Goal: Information Seeking & Learning: Check status

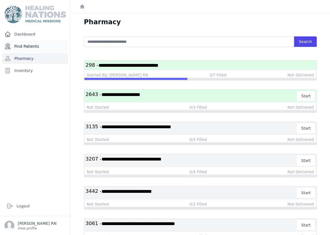
click at [22, 45] on link "Find Patients" at bounding box center [35, 46] width 66 height 11
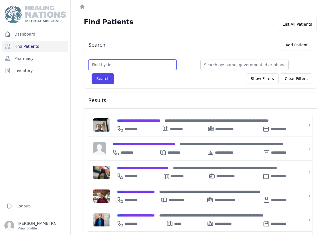
click at [103, 62] on input "text" at bounding box center [132, 65] width 88 height 10
type input "2363"
click at [98, 77] on button "Search" at bounding box center [103, 78] width 23 height 10
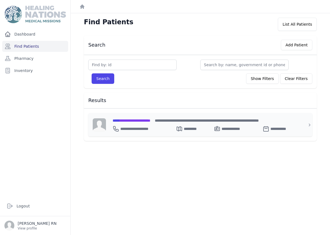
click at [130, 122] on span "**********" at bounding box center [132, 121] width 38 height 4
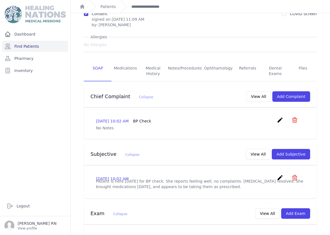
scroll to position [59, 0]
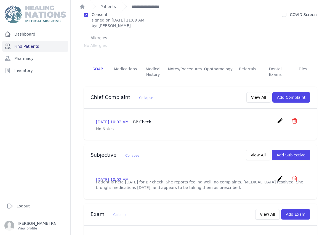
click at [21, 43] on link "Find Patients" at bounding box center [35, 46] width 66 height 11
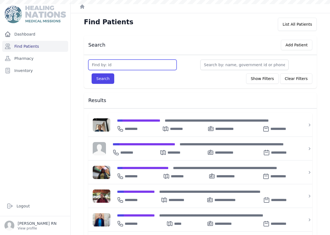
click at [105, 66] on input "text" at bounding box center [132, 65] width 88 height 10
type input "2498"
click at [103, 79] on button "Search" at bounding box center [103, 78] width 23 height 10
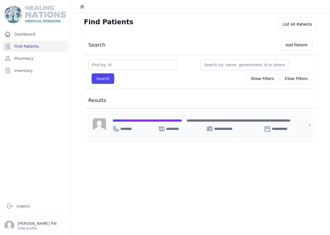
click at [154, 124] on div "**********" at bounding box center [204, 127] width 182 height 9
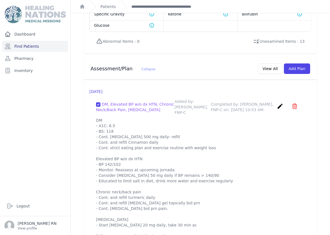
scroll to position [490, 0]
click at [27, 45] on link "Find Patients" at bounding box center [35, 46] width 66 height 11
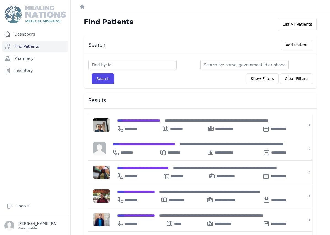
click at [115, 66] on input "text" at bounding box center [132, 65] width 88 height 10
type input "2725"
click at [103, 79] on button "Search" at bounding box center [103, 78] width 23 height 10
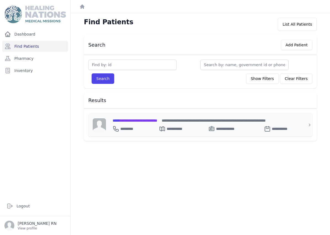
click at [133, 119] on span "**********" at bounding box center [135, 121] width 45 height 4
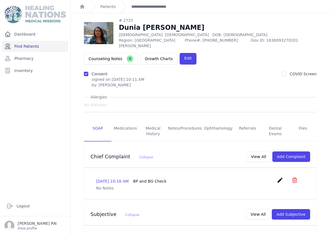
click at [24, 45] on link "Find Patients" at bounding box center [35, 46] width 66 height 11
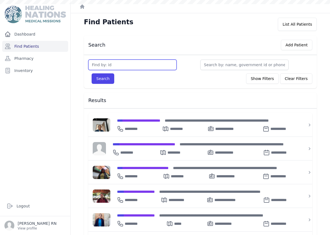
click at [101, 62] on input "text" at bounding box center [132, 65] width 88 height 10
type input "2970"
click at [103, 79] on button "Search" at bounding box center [103, 78] width 23 height 10
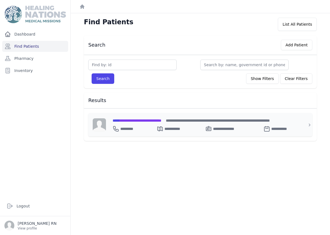
click at [136, 121] on span "**********" at bounding box center [137, 121] width 49 height 4
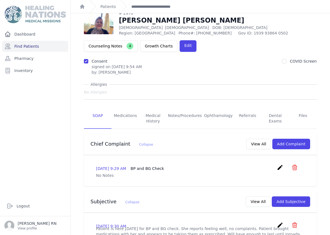
scroll to position [7, 0]
click at [25, 44] on link "Find Patients" at bounding box center [35, 46] width 66 height 11
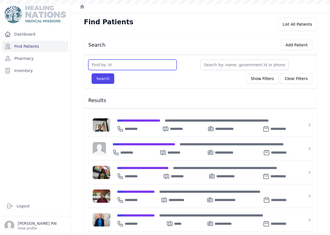
click at [111, 66] on input "text" at bounding box center [132, 65] width 88 height 10
type input "2"
type input "3684"
click at [103, 79] on button "Search" at bounding box center [103, 78] width 23 height 10
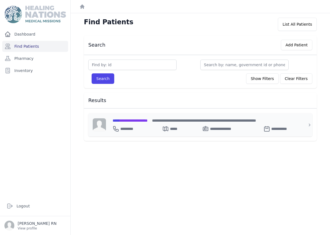
click at [124, 119] on span "**********" at bounding box center [130, 121] width 35 height 4
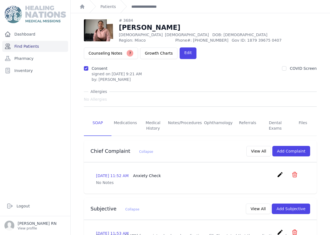
click at [25, 41] on link "Find Patients" at bounding box center [35, 46] width 66 height 11
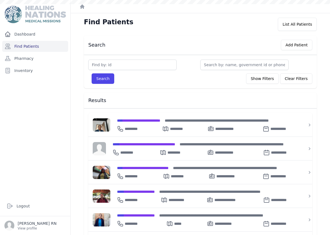
click at [107, 68] on input "text" at bounding box center [132, 65] width 88 height 10
type input "2518"
click at [103, 79] on button "Search" at bounding box center [103, 78] width 23 height 10
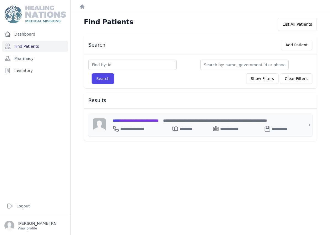
click at [159, 119] on span "**********" at bounding box center [136, 121] width 46 height 4
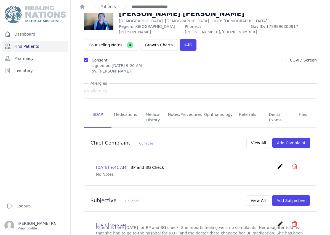
scroll to position [-3, 0]
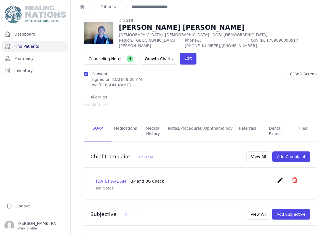
click at [23, 41] on link "Find Patients" at bounding box center [35, 46] width 66 height 11
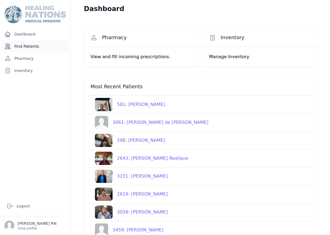
click at [36, 44] on link "Find Patients" at bounding box center [35, 46] width 66 height 11
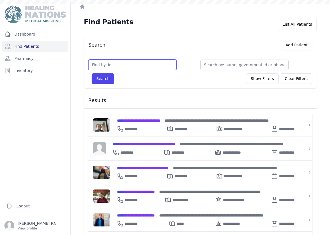
click at [101, 64] on input "text" at bounding box center [132, 65] width 88 height 10
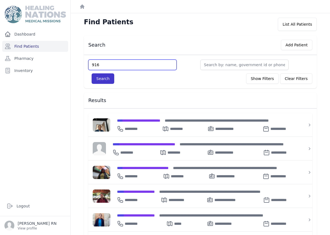
type input "916"
click at [111, 74] on button "Search" at bounding box center [103, 78] width 23 height 10
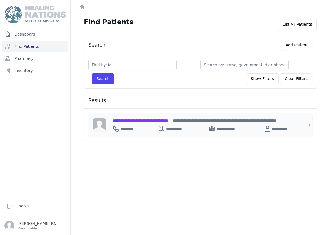
click at [118, 119] on span "****" at bounding box center [116, 121] width 6 height 4
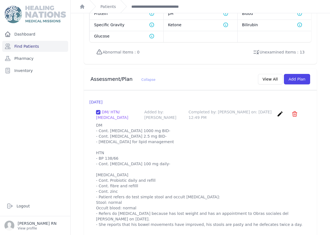
scroll to position [496, 0]
click at [26, 41] on link "Find Patients" at bounding box center [35, 46] width 66 height 11
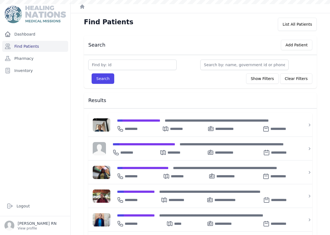
click at [102, 64] on input "text" at bounding box center [132, 65] width 88 height 10
type input "3380"
click at [102, 82] on button "Search" at bounding box center [103, 78] width 23 height 10
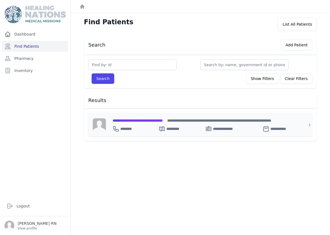
click at [128, 119] on span "**********" at bounding box center [138, 121] width 50 height 4
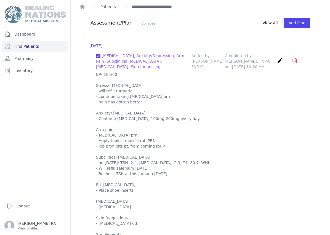
scroll to position [529, 0]
click at [27, 45] on link "Find Patients" at bounding box center [35, 46] width 66 height 11
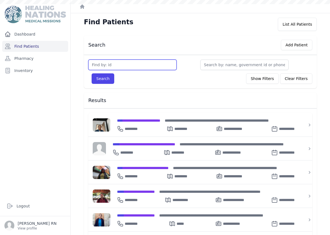
click at [100, 67] on input "text" at bounding box center [132, 65] width 88 height 10
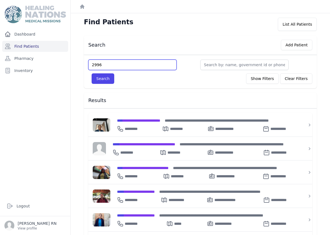
type input "2996"
click at [103, 79] on button "Search" at bounding box center [103, 78] width 23 height 10
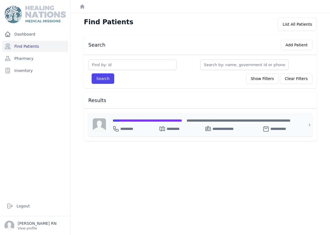
click at [147, 119] on span "**********" at bounding box center [148, 121] width 70 height 4
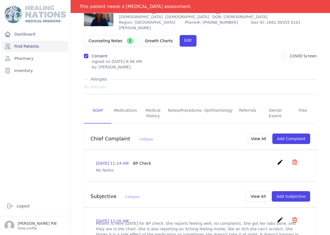
scroll to position [42, 0]
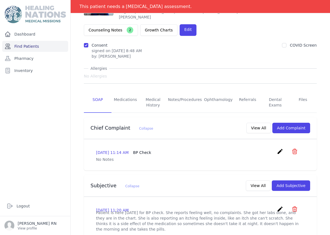
click at [25, 46] on link "Find Patients" at bounding box center [35, 46] width 66 height 11
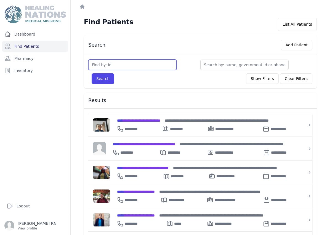
click at [96, 63] on input "text" at bounding box center [132, 65] width 88 height 10
type input "2095"
click at [103, 79] on button "Search" at bounding box center [103, 78] width 23 height 10
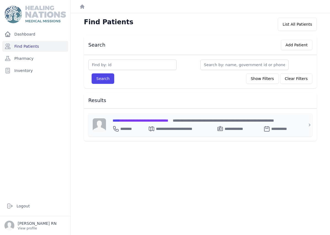
click at [129, 123] on div "**********" at bounding box center [204, 127] width 182 height 9
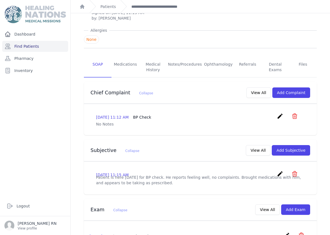
scroll to position [66, 0]
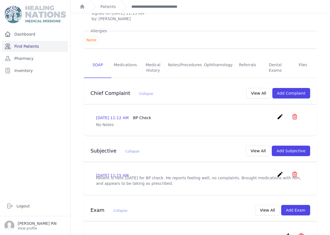
click at [23, 47] on link "Find Patients" at bounding box center [35, 46] width 66 height 11
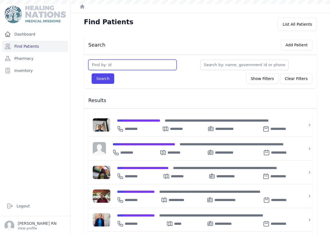
click at [111, 63] on input "text" at bounding box center [132, 65] width 88 height 10
type input "2096"
click at [103, 79] on button "Search" at bounding box center [103, 78] width 23 height 10
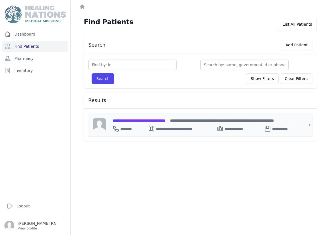
click at [135, 123] on div "**********" at bounding box center [204, 120] width 182 height 6
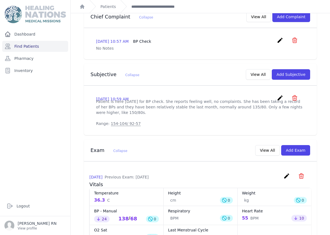
scroll to position [61, 0]
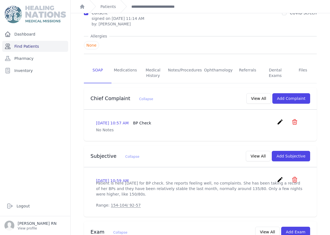
click at [29, 47] on link "Find Patients" at bounding box center [35, 46] width 66 height 11
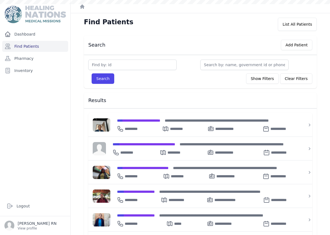
click at [108, 67] on input "text" at bounding box center [132, 65] width 88 height 10
type input "2332"
click at [103, 79] on button "Search" at bounding box center [103, 78] width 23 height 10
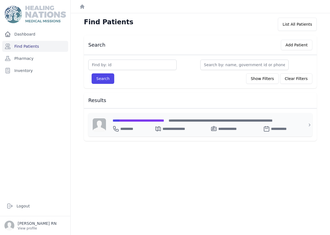
click at [132, 119] on span "**********" at bounding box center [139, 121] width 52 height 4
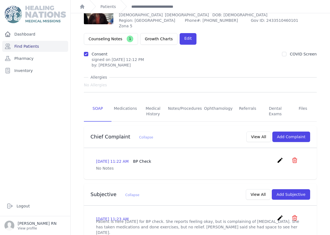
scroll to position [10, 0]
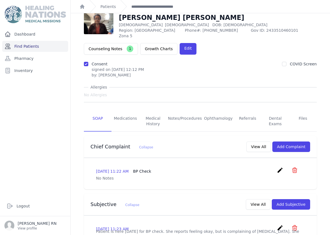
click at [27, 44] on link "Find Patients" at bounding box center [35, 46] width 66 height 11
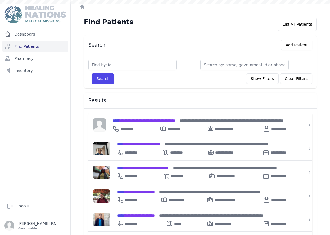
click at [108, 65] on input "text" at bounding box center [132, 65] width 88 height 10
type input "2882"
click at [98, 76] on button "Search" at bounding box center [103, 78] width 23 height 10
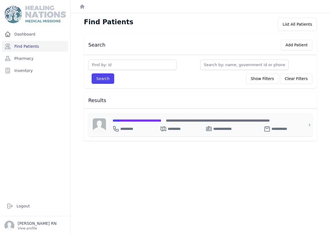
click at [133, 120] on span "**********" at bounding box center [137, 121] width 49 height 4
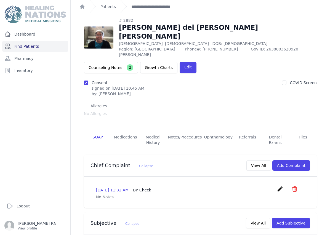
click at [20, 46] on link "Find Patients" at bounding box center [35, 46] width 66 height 11
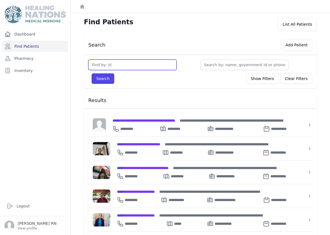
click at [102, 63] on input "text" at bounding box center [132, 65] width 88 height 10
type input "2345"
click at [106, 75] on button "Search" at bounding box center [103, 78] width 23 height 10
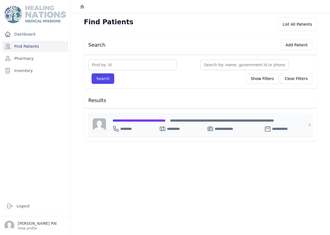
click at [127, 121] on span "**********" at bounding box center [139, 121] width 53 height 4
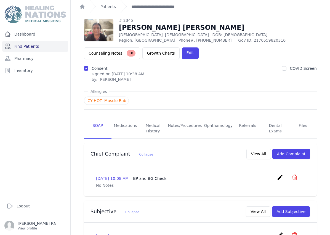
click at [23, 45] on link "Find Patients" at bounding box center [35, 46] width 66 height 11
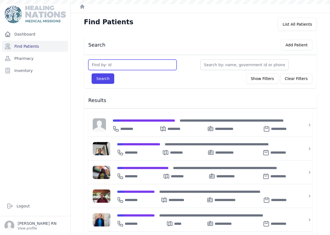
click at [111, 64] on input "text" at bounding box center [132, 65] width 88 height 10
type input "2247"
click at [101, 83] on button "Search" at bounding box center [103, 78] width 23 height 10
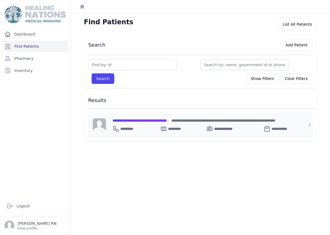
click at [126, 123] on div "**********" at bounding box center [204, 120] width 182 height 6
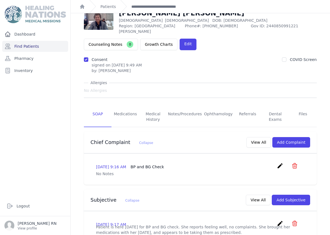
scroll to position [14, 0]
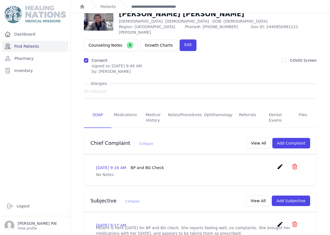
click at [18, 43] on link "Find Patients" at bounding box center [35, 46] width 66 height 11
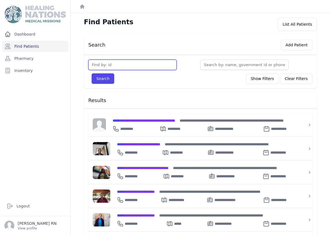
click at [104, 63] on input "text" at bounding box center [132, 65] width 88 height 10
type input "3540"
click at [104, 82] on button "Search" at bounding box center [103, 78] width 23 height 10
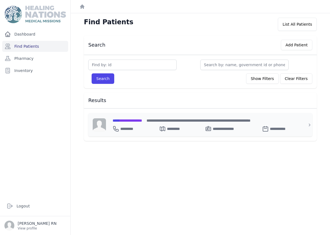
click at [130, 122] on span "**********" at bounding box center [128, 121] width 30 height 4
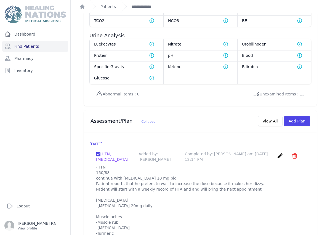
scroll to position [426, 0]
click at [25, 47] on link "Find Patients" at bounding box center [35, 46] width 66 height 11
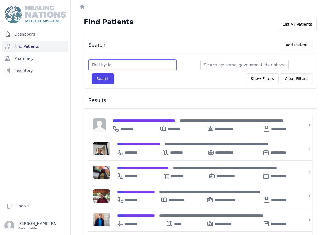
click at [108, 69] on input "text" at bounding box center [132, 65] width 88 height 10
type input "3695"
click at [111, 81] on button "Search" at bounding box center [103, 78] width 23 height 10
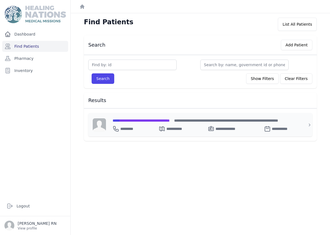
click at [126, 121] on span "**********" at bounding box center [141, 121] width 57 height 4
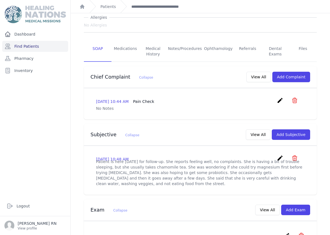
scroll to position [47, 0]
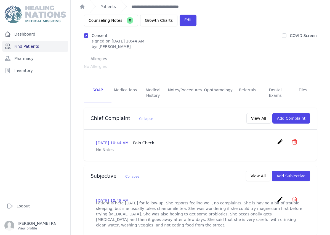
click at [17, 47] on link "Find Patients" at bounding box center [35, 46] width 66 height 11
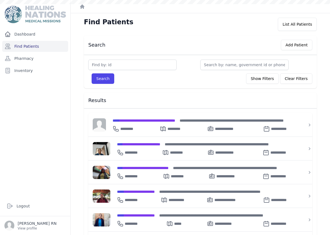
click at [104, 65] on input "text" at bounding box center [132, 65] width 88 height 10
type input "3760"
click at [105, 88] on div "Search Add Patient 3760 Search Show Filters Clear Filters Filter By Age 0-20 21…" at bounding box center [200, 194] width 250 height 319
click at [103, 81] on button "Search" at bounding box center [103, 78] width 23 height 10
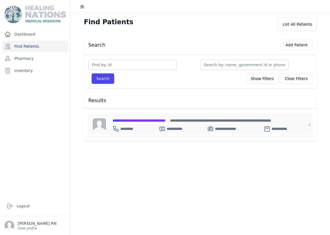
click at [131, 121] on span "**********" at bounding box center [139, 121] width 53 height 4
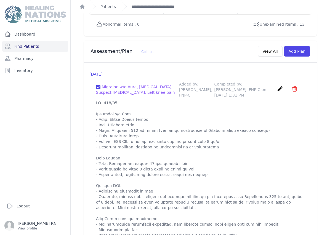
scroll to position [505, 0]
click at [26, 46] on link "Find Patients" at bounding box center [35, 46] width 66 height 11
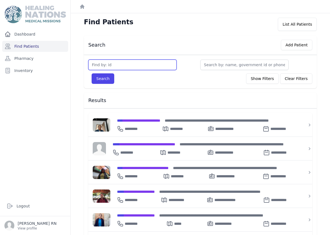
click at [124, 61] on input "text" at bounding box center [132, 65] width 88 height 10
type input "3684"
click at [107, 80] on button "Search" at bounding box center [103, 78] width 23 height 10
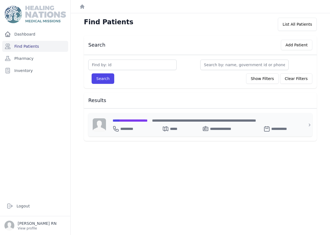
click at [144, 123] on div "**********" at bounding box center [204, 120] width 182 height 6
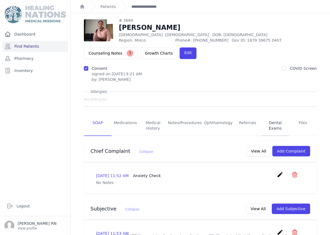
click at [273, 126] on link "Dental Exams" at bounding box center [275, 126] width 28 height 20
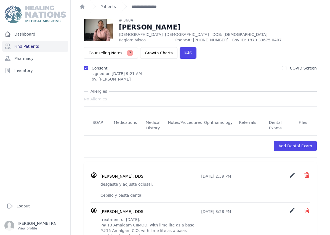
scroll to position [13, 0]
click at [47, 50] on link "Find Patients" at bounding box center [35, 46] width 66 height 11
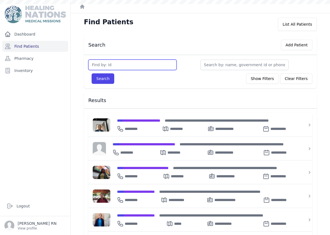
click at [113, 65] on input "text" at bounding box center [132, 65] width 88 height 10
type input "2676"
click at [104, 78] on button "Search" at bounding box center [103, 78] width 23 height 10
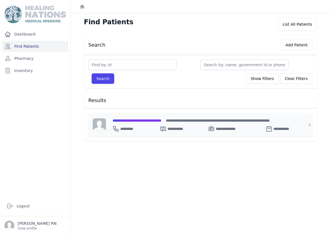
click at [143, 123] on div "**********" at bounding box center [204, 127] width 182 height 9
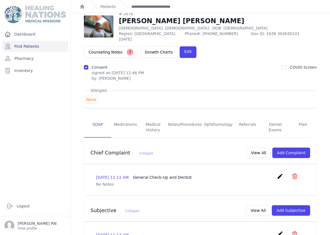
scroll to position [10, 0]
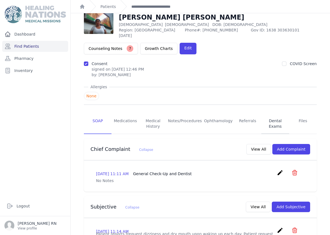
click at [275, 119] on link "Dental Exams" at bounding box center [275, 124] width 28 height 20
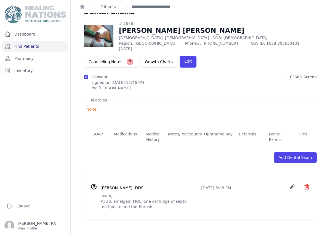
click at [38, 44] on link "Find Patients" at bounding box center [35, 46] width 66 height 11
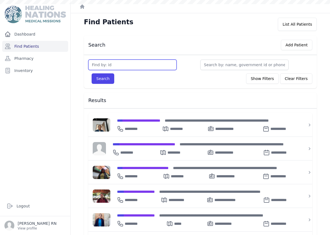
click at [126, 65] on input "text" at bounding box center [132, 65] width 88 height 10
type input "2498"
click at [111, 78] on button "Search" at bounding box center [103, 78] width 23 height 10
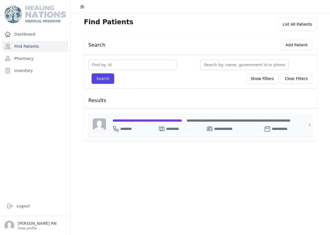
click at [151, 120] on span "**********" at bounding box center [148, 121] width 70 height 4
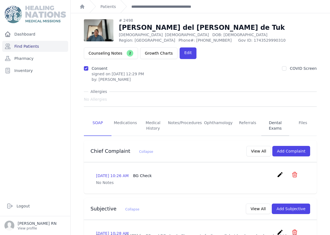
click at [279, 124] on link "Dental Exams" at bounding box center [275, 126] width 28 height 20
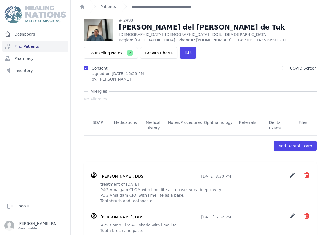
scroll to position [13, 0]
click at [34, 46] on link "Find Patients" at bounding box center [35, 46] width 66 height 11
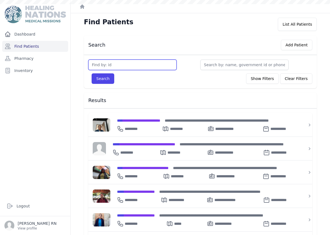
click at [103, 63] on input "text" at bounding box center [132, 65] width 88 height 10
type input "2498"
click at [102, 80] on button "Search" at bounding box center [103, 78] width 23 height 10
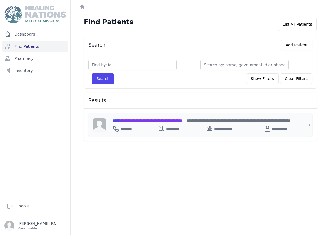
click at [131, 120] on span "**********" at bounding box center [148, 121] width 70 height 4
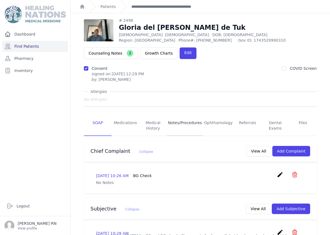
click at [191, 122] on link "Notes/Procedures" at bounding box center [185, 126] width 36 height 20
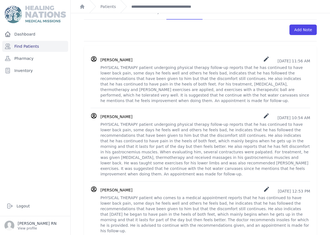
scroll to position [129, 0]
click at [31, 47] on font "Find Patients" at bounding box center [26, 46] width 25 height 4
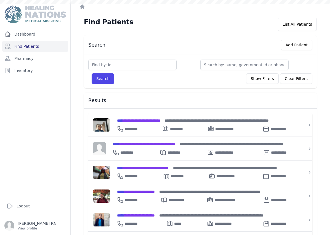
click at [102, 67] on input "text" at bounding box center [132, 65] width 88 height 10
type input "4"
type input "3137"
click at [106, 81] on button "Search" at bounding box center [103, 78] width 23 height 10
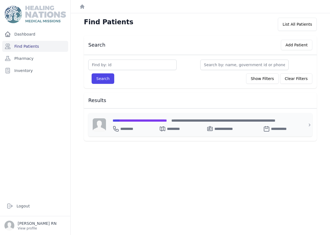
click at [136, 124] on div "**********" at bounding box center [204, 127] width 182 height 9
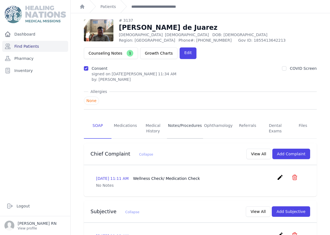
click at [184, 125] on link "Notes/Procedures" at bounding box center [185, 128] width 36 height 20
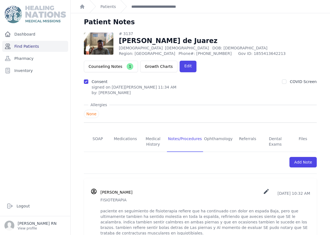
click at [26, 48] on link "Find Patients" at bounding box center [35, 46] width 66 height 11
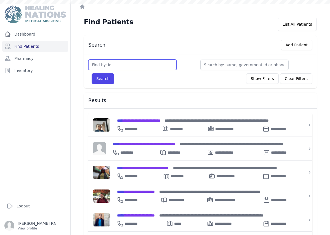
click at [105, 65] on input "text" at bounding box center [132, 65] width 88 height 10
type input "3695"
click at [100, 76] on button "Search" at bounding box center [103, 78] width 23 height 10
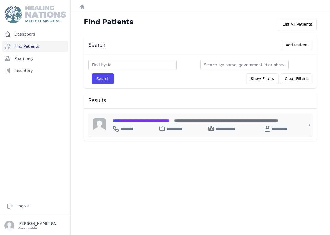
click at [125, 117] on div "**********" at bounding box center [203, 124] width 195 height 23
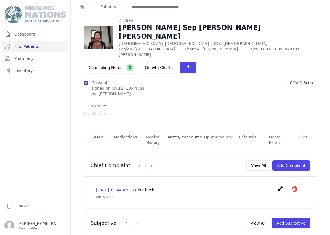
click at [182, 130] on link "Notes/Procedures" at bounding box center [185, 140] width 36 height 20
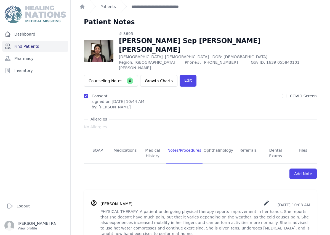
click at [23, 48] on font "Find Patients" at bounding box center [26, 46] width 25 height 4
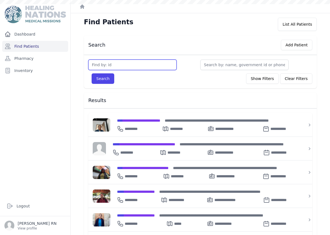
click at [106, 63] on input "text" at bounding box center [132, 65] width 88 height 10
type input "2885"
click at [100, 76] on button "Search" at bounding box center [103, 78] width 23 height 10
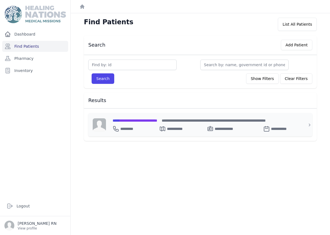
click at [131, 122] on span "**********" at bounding box center [135, 121] width 45 height 4
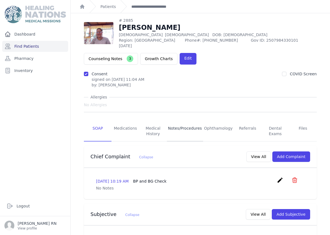
click at [185, 122] on link "Notes/Procedures" at bounding box center [185, 131] width 36 height 20
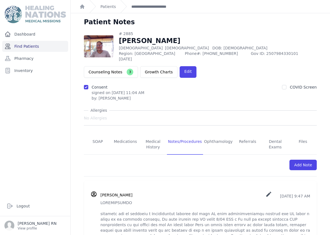
click at [22, 44] on link "Find Patients" at bounding box center [35, 46] width 66 height 11
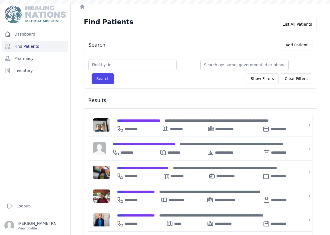
click at [102, 67] on input "text" at bounding box center [132, 65] width 88 height 10
type input "2882"
click at [101, 77] on button "Search" at bounding box center [103, 78] width 23 height 10
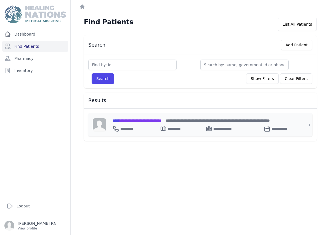
click at [130, 117] on div "**********" at bounding box center [203, 124] width 195 height 23
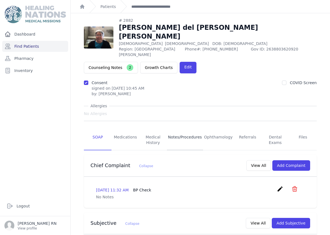
click at [186, 130] on link "Notes/Procedures" at bounding box center [185, 140] width 36 height 20
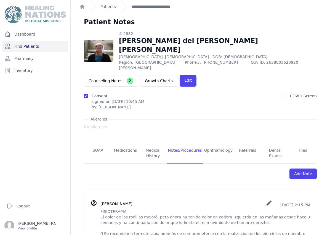
click at [23, 49] on link "Find Patients" at bounding box center [35, 46] width 66 height 11
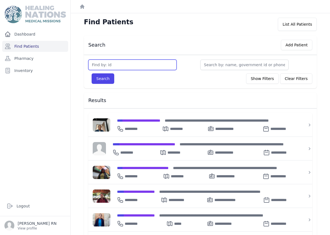
click at [105, 70] on input "text" at bounding box center [132, 65] width 88 height 10
type input "2332"
click at [102, 78] on button "Search" at bounding box center [103, 78] width 23 height 10
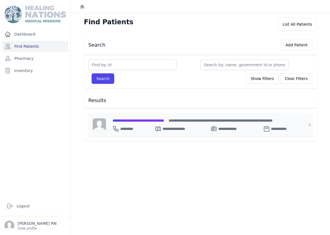
click at [130, 122] on span "**********" at bounding box center [139, 121] width 52 height 4
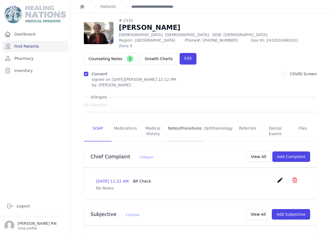
click at [186, 123] on link "Notes/Procedures" at bounding box center [185, 131] width 36 height 20
